Goal: Entertainment & Leisure: Browse casually

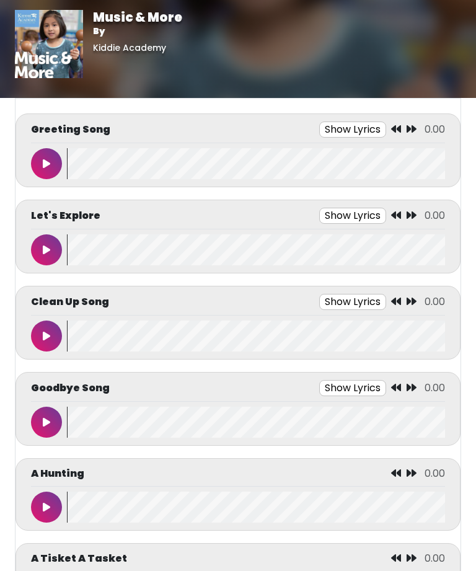
click at [50, 166] on icon at bounding box center [46, 164] width 7 height 10
click at [43, 161] on icon at bounding box center [46, 164] width 7 height 10
click at [41, 173] on button at bounding box center [46, 163] width 31 height 31
click at [43, 170] on button at bounding box center [46, 163] width 31 height 31
click at [22, 272] on div "Let's Explore Show Lyrics 0:00 / 0:45" at bounding box center [238, 237] width 445 height 74
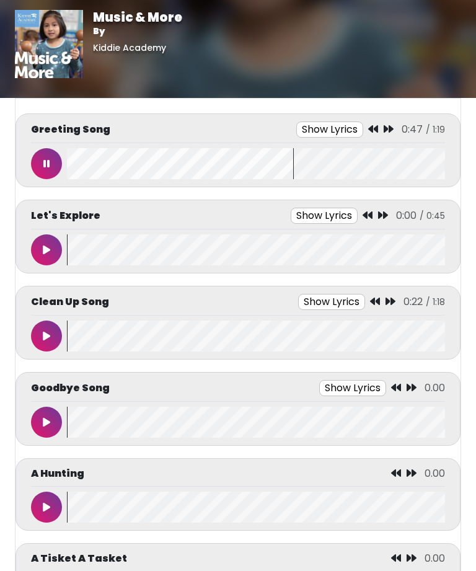
click at [1, 261] on body "Music & More By Kiddie Academy Music & More By Kiddie Academy" at bounding box center [238, 285] width 476 height 571
click at [4, 279] on body "Music & More By Kiddie Academy Music & More By Kiddie Academy" at bounding box center [238, 285] width 476 height 571
click at [4, 280] on body "Music & More By Kiddie Academy Music & More By Kiddie Academy" at bounding box center [238, 285] width 476 height 571
click at [4, 275] on body "Music & More By Kiddie Academy Music & More By Kiddie Academy" at bounding box center [238, 285] width 476 height 571
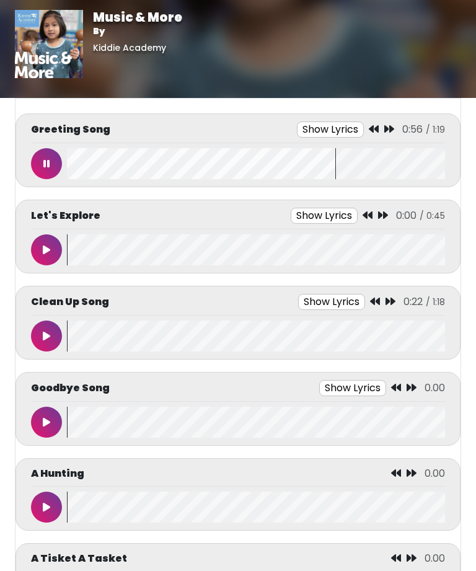
click at [2, 277] on body "Music & More By Kiddie Academy Music & More By Kiddie Academy" at bounding box center [238, 285] width 476 height 571
click at [1, 272] on body "Music & More By Kiddie Academy Music & More By Kiddie Academy" at bounding box center [238, 285] width 476 height 571
click at [2, 277] on body "Music & More By Kiddie Academy Music & More By Kiddie Academy" at bounding box center [238, 285] width 476 height 571
click at [1, 271] on body "Music & More By Kiddie Academy Music & More By Kiddie Academy" at bounding box center [238, 285] width 476 height 571
click at [2, 275] on body "Music & More By Kiddie Academy Music & More By Kiddie Academy" at bounding box center [238, 285] width 476 height 571
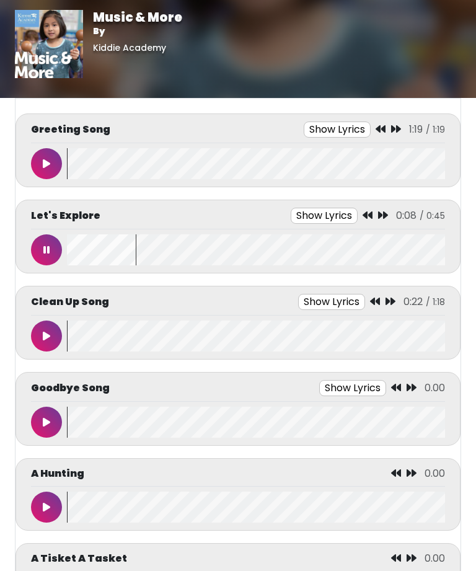
click at [12, 200] on body "Music & More By Kiddie Academy Music & More By Kiddie Academy" at bounding box center [238, 285] width 476 height 571
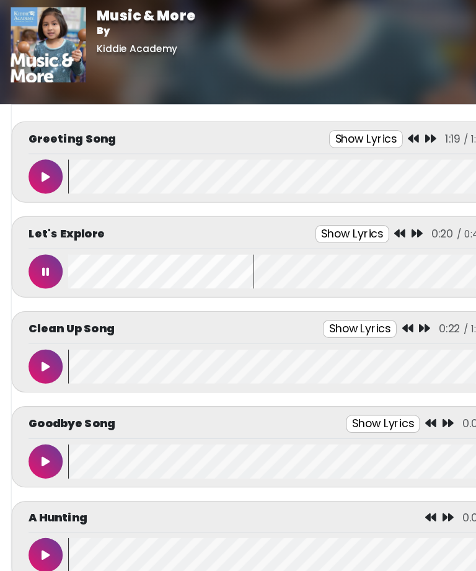
click at [220, 514] on wave at bounding box center [256, 507] width 378 height 31
